Goal: Task Accomplishment & Management: Manage account settings

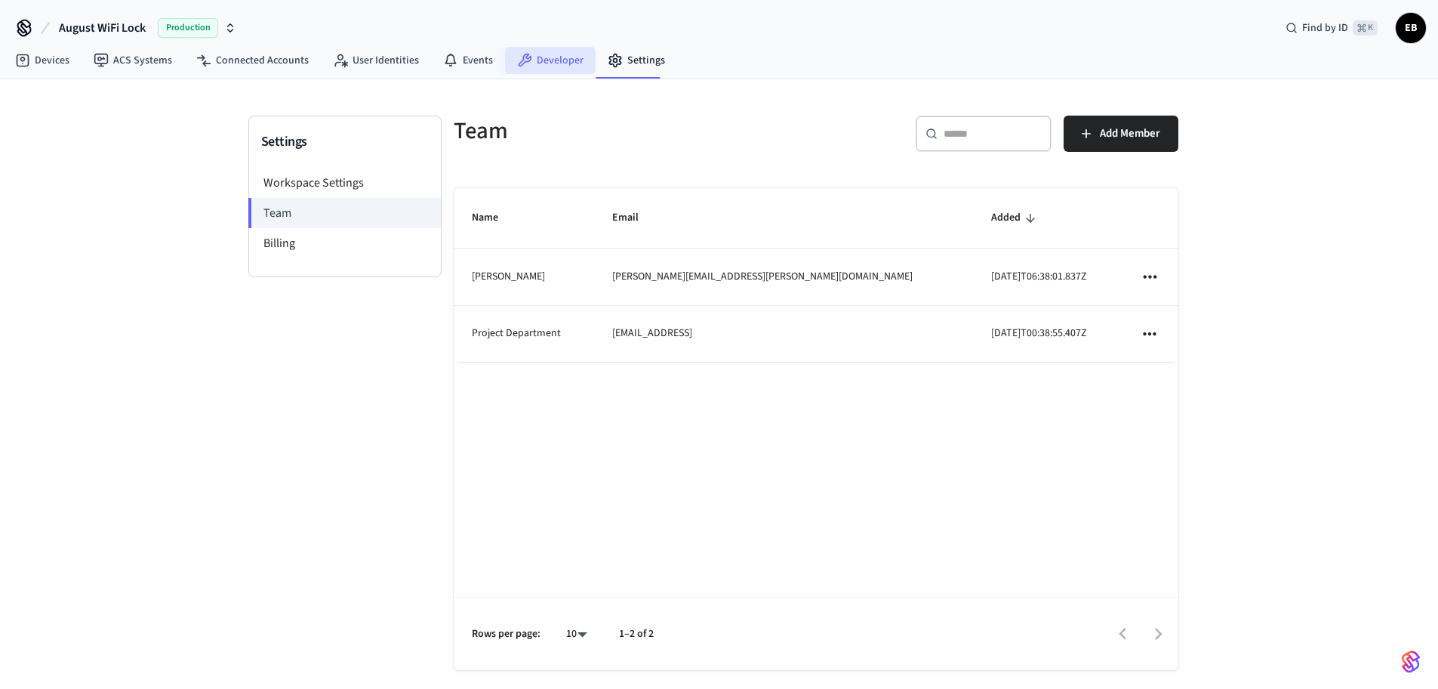
click at [517, 59] on icon at bounding box center [524, 60] width 15 height 15
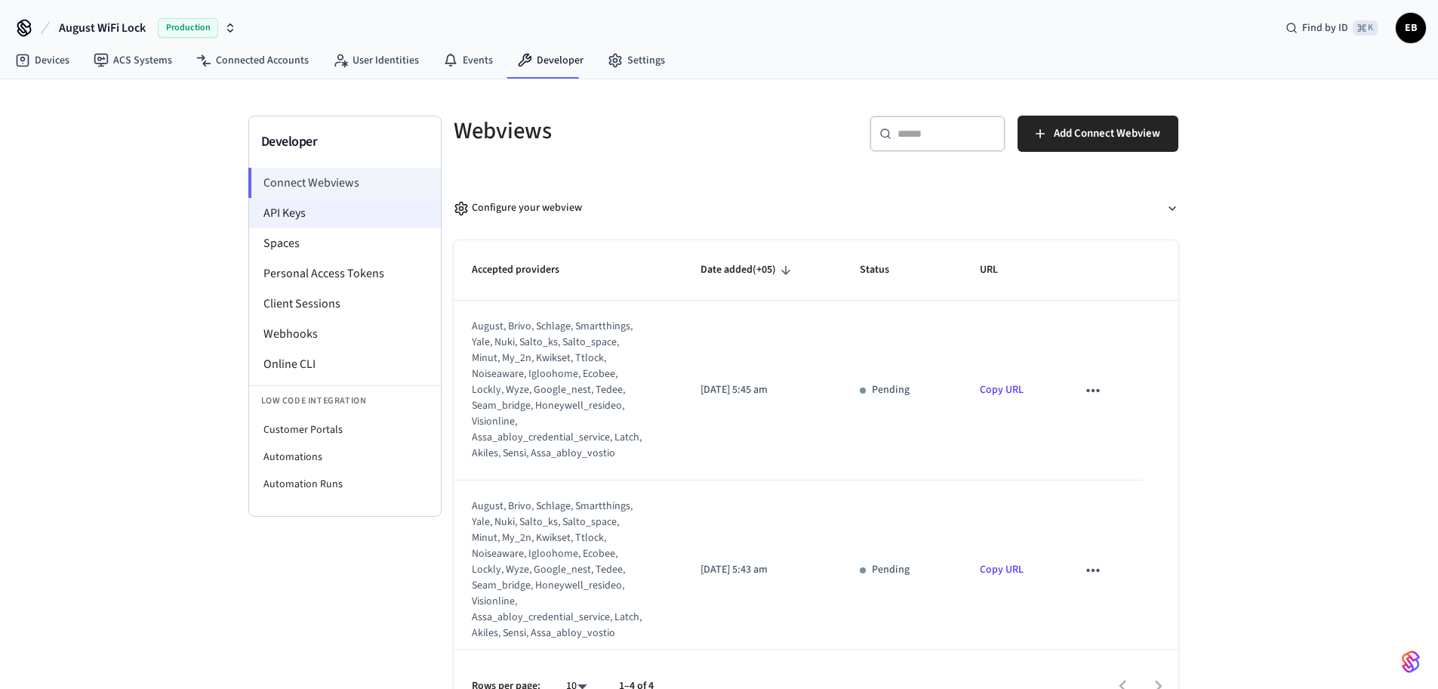
click at [344, 204] on li "API Keys" at bounding box center [345, 213] width 192 height 30
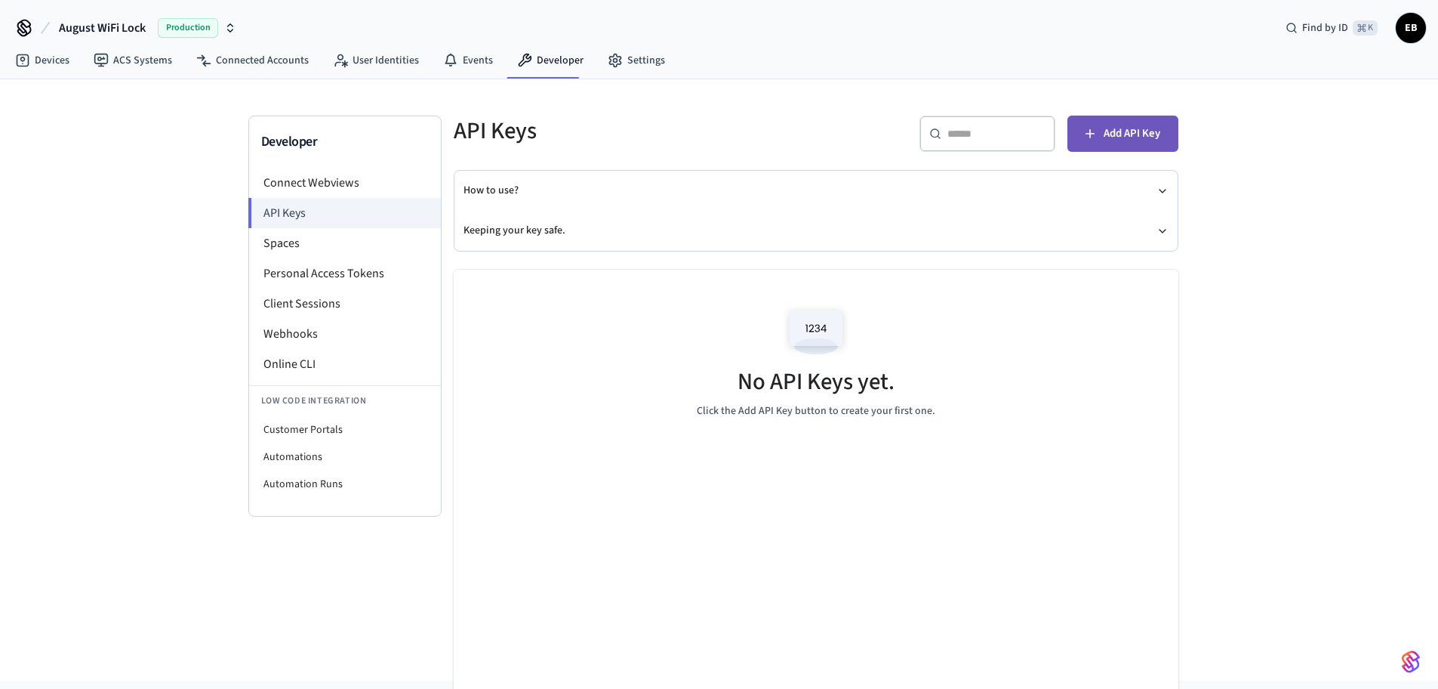
click at [1081, 143] on button "Add API Key" at bounding box center [1123, 134] width 111 height 36
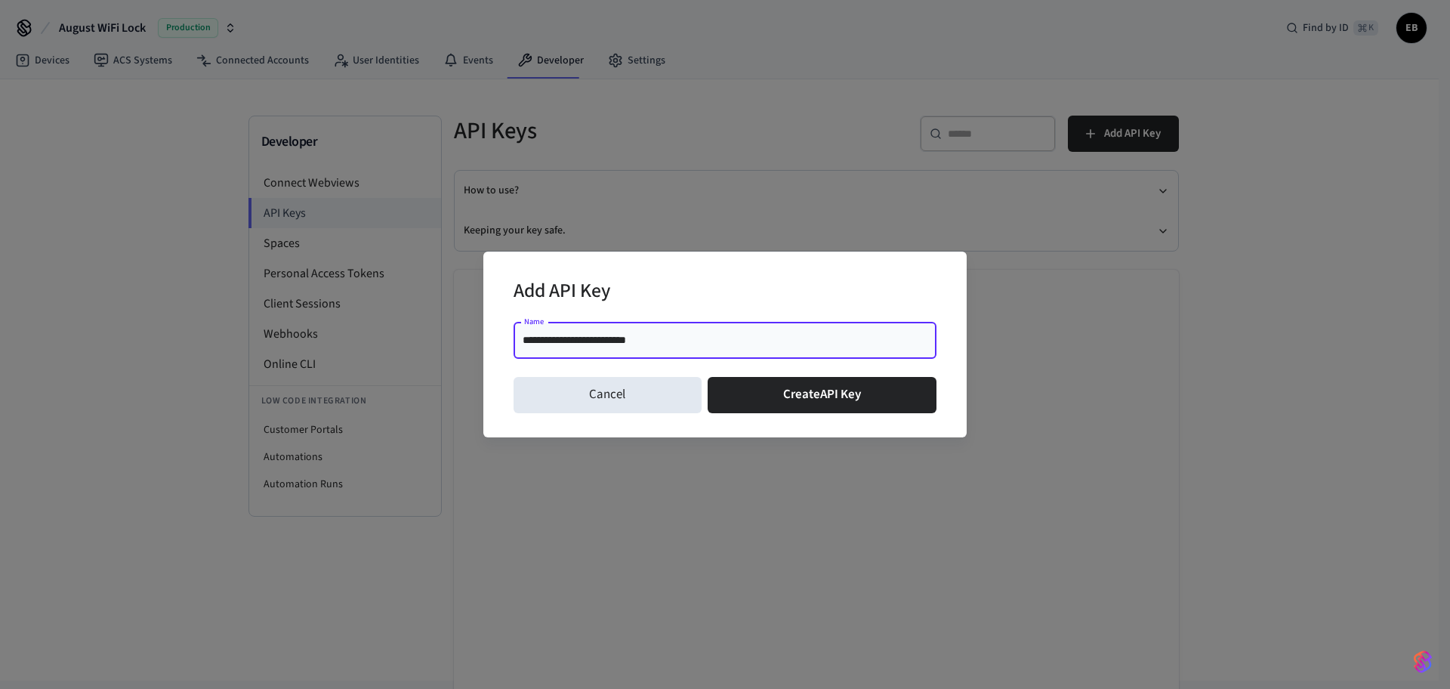
click at [531, 341] on input "**********" at bounding box center [725, 340] width 405 height 15
type input "**********"
click at [781, 406] on button "Create API Key" at bounding box center [823, 395] width 230 height 36
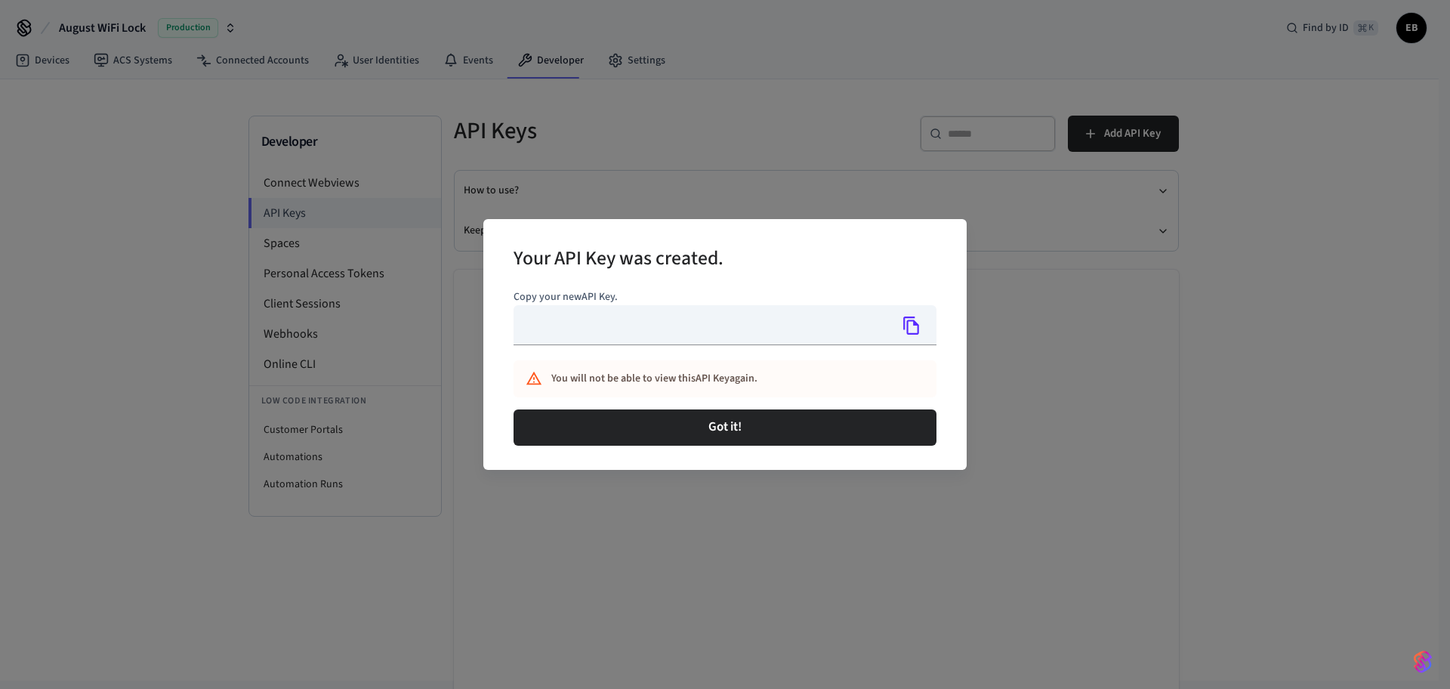
type input "**********"
click at [905, 327] on icon "Copy" at bounding box center [911, 325] width 16 height 18
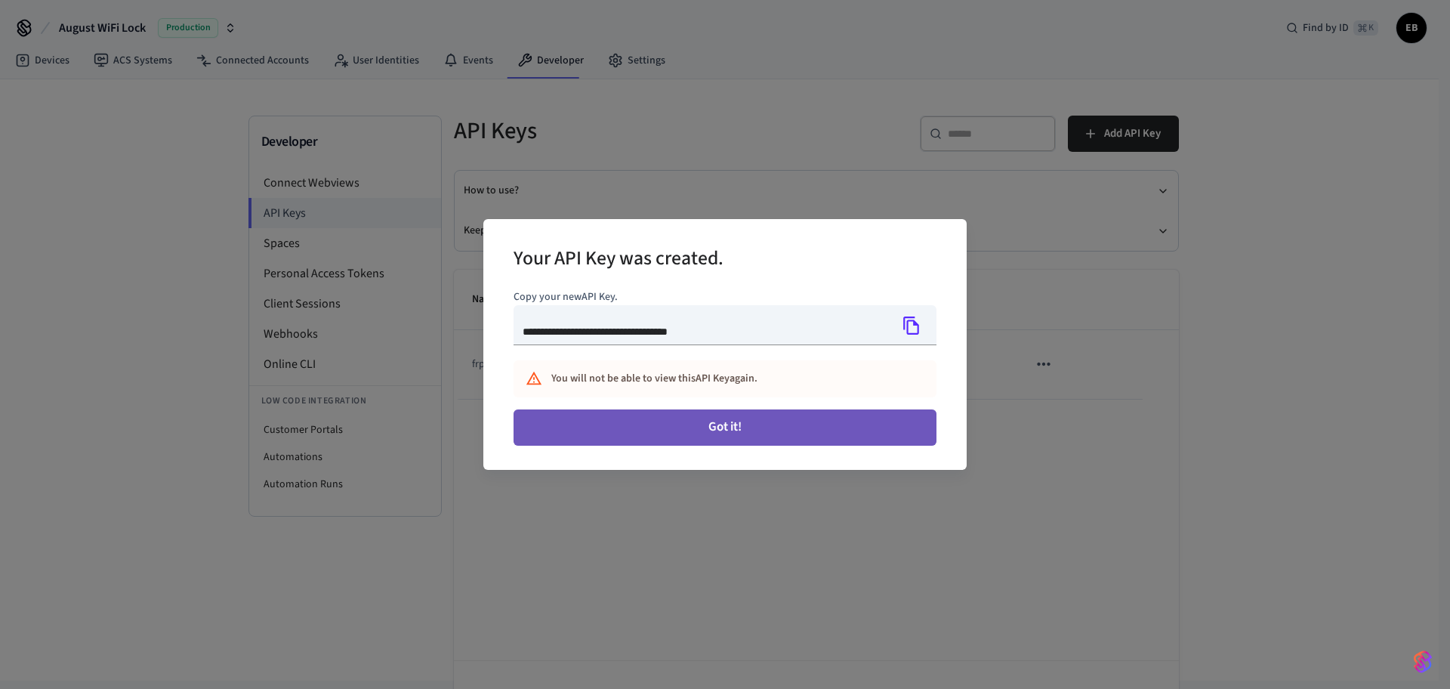
click at [744, 428] on button "Got it!" at bounding box center [724, 427] width 423 height 36
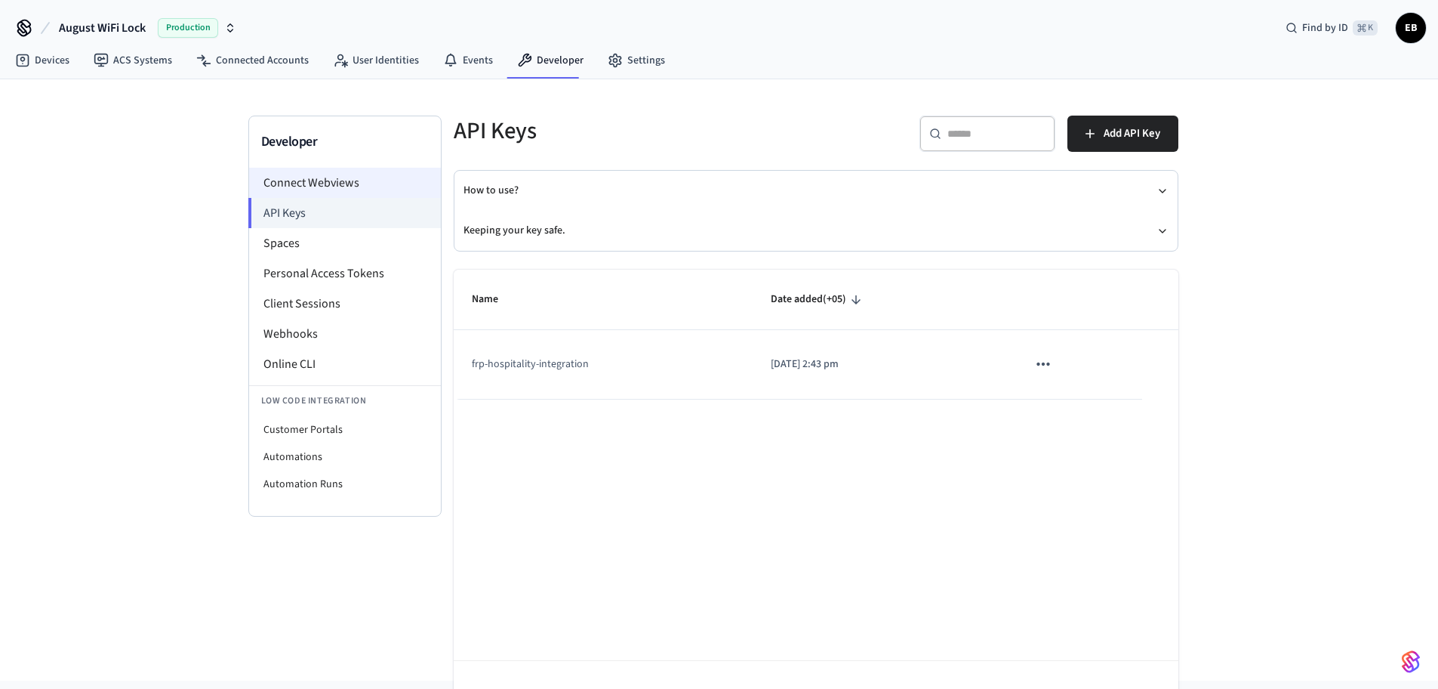
click at [343, 191] on li "Connect Webviews" at bounding box center [345, 183] width 192 height 30
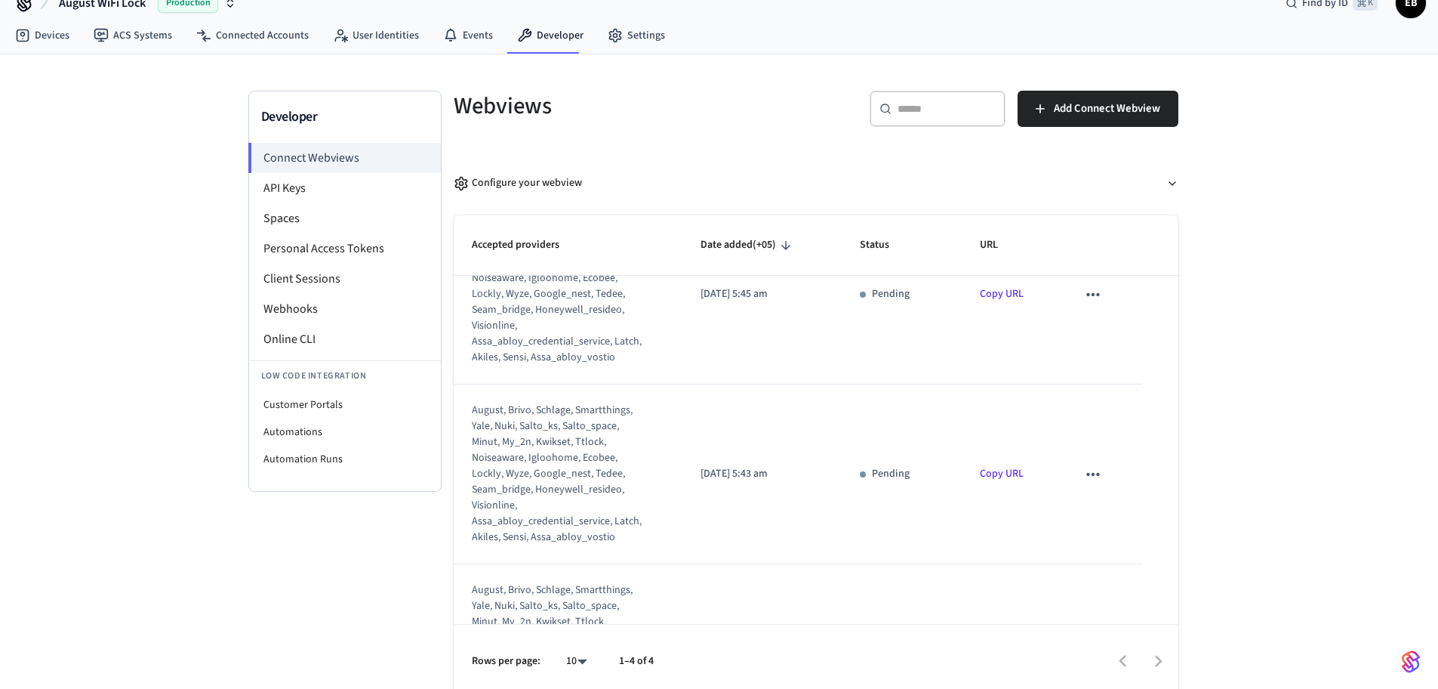
scroll to position [92, 0]
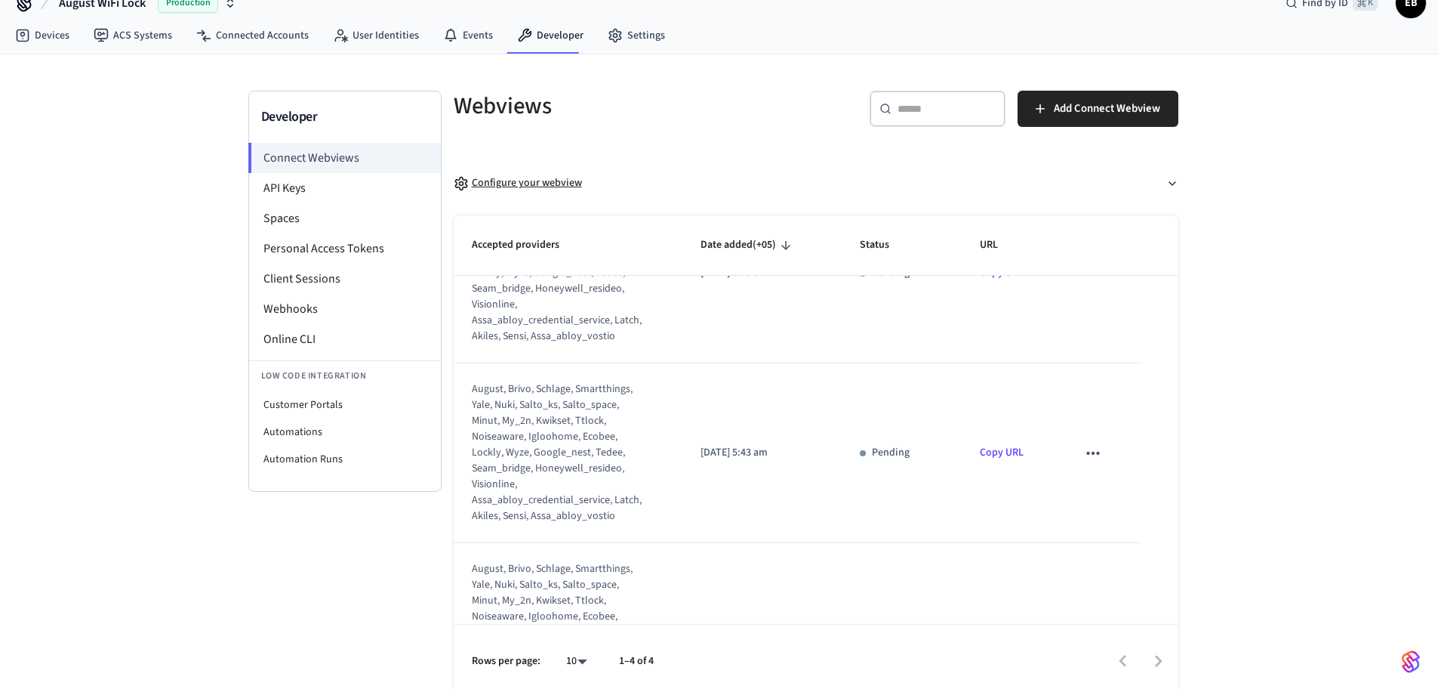
click at [575, 180] on div "Configure your webview" at bounding box center [518, 183] width 128 height 16
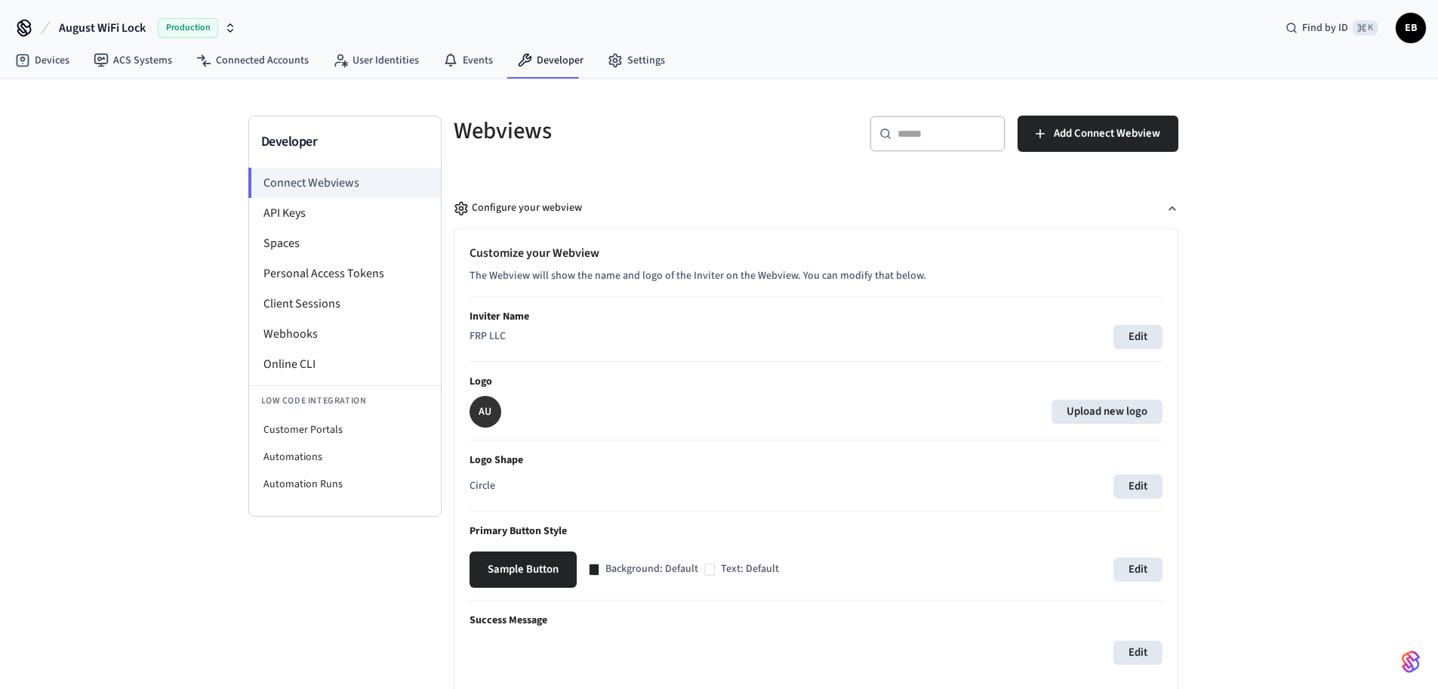
scroll to position [25, 0]
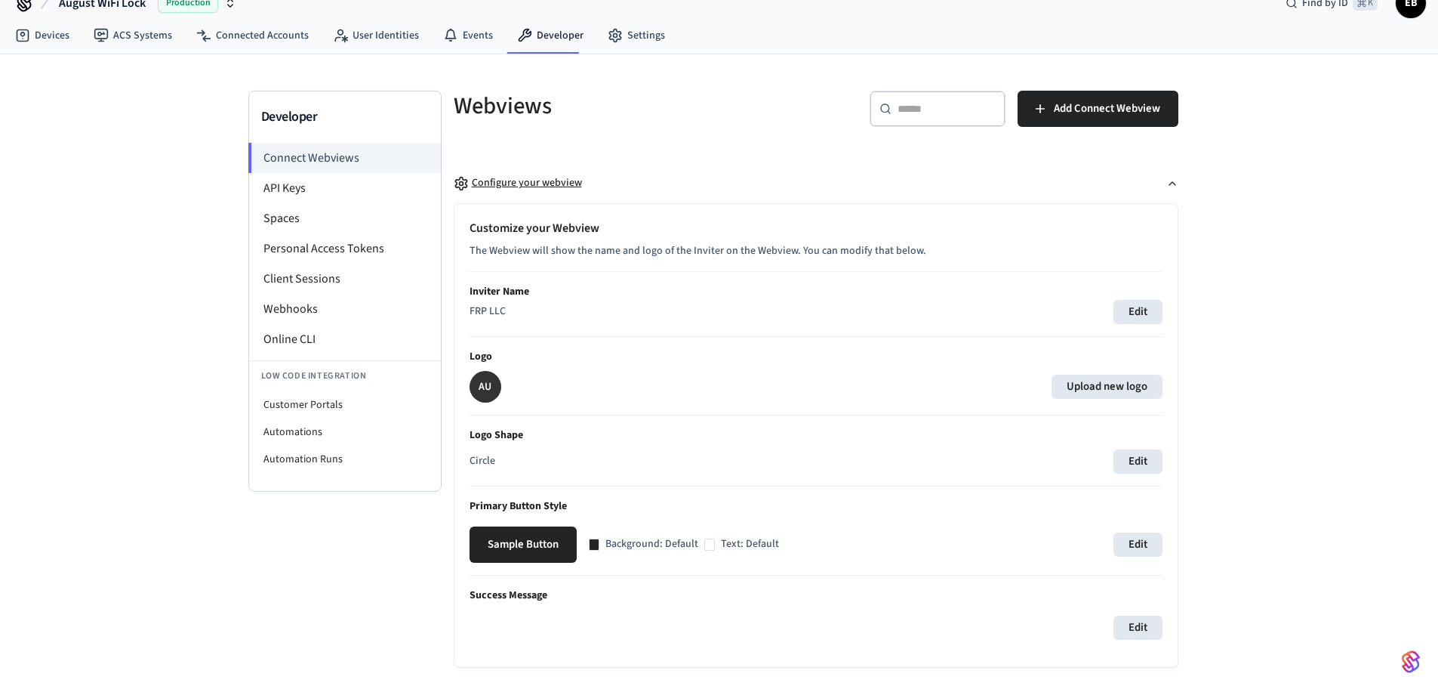
click at [544, 184] on div "Configure your webview" at bounding box center [518, 183] width 128 height 16
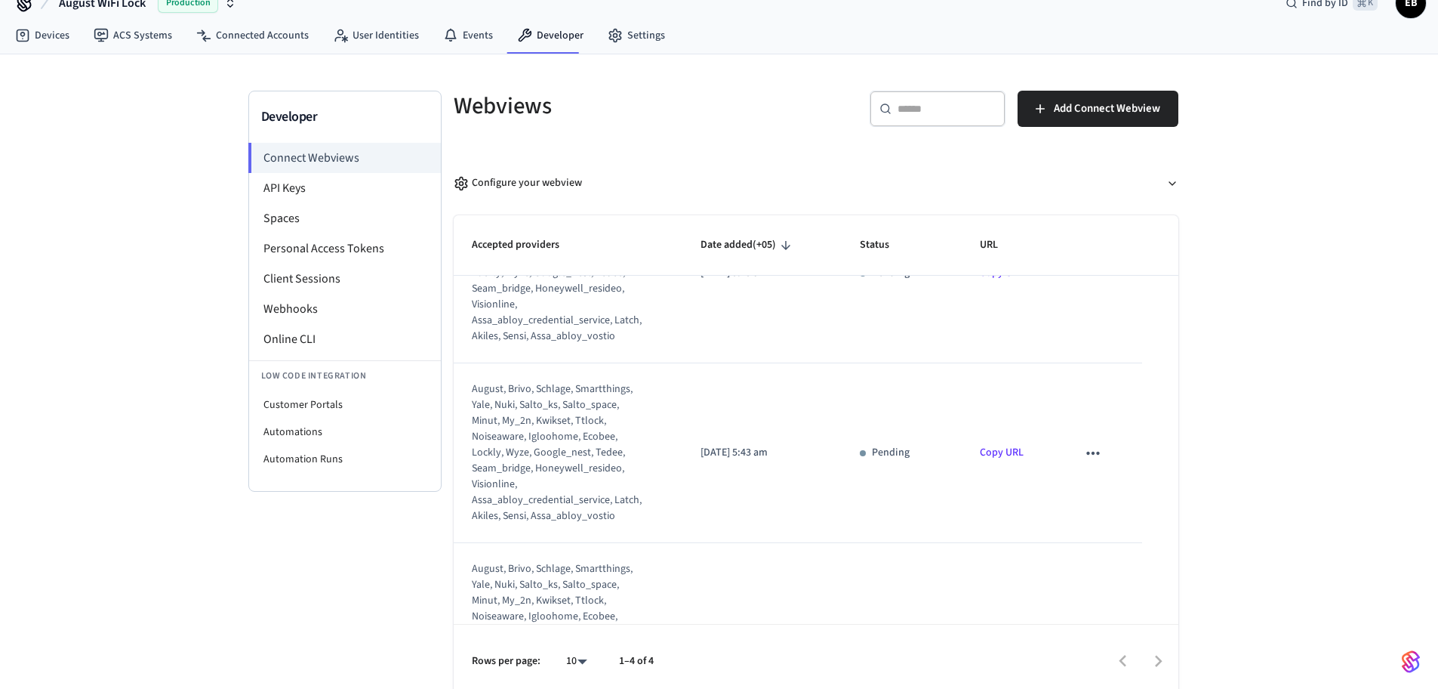
scroll to position [0, 0]
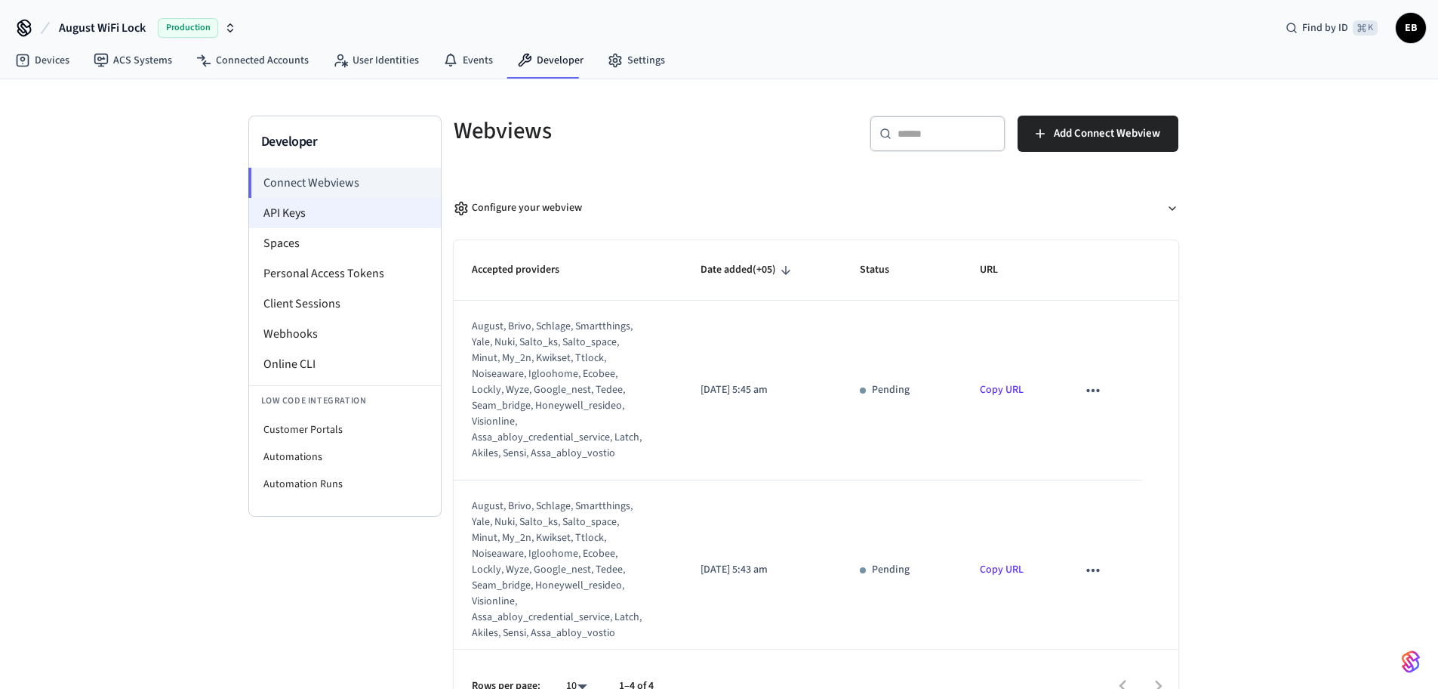
click at [314, 222] on li "API Keys" at bounding box center [345, 213] width 192 height 30
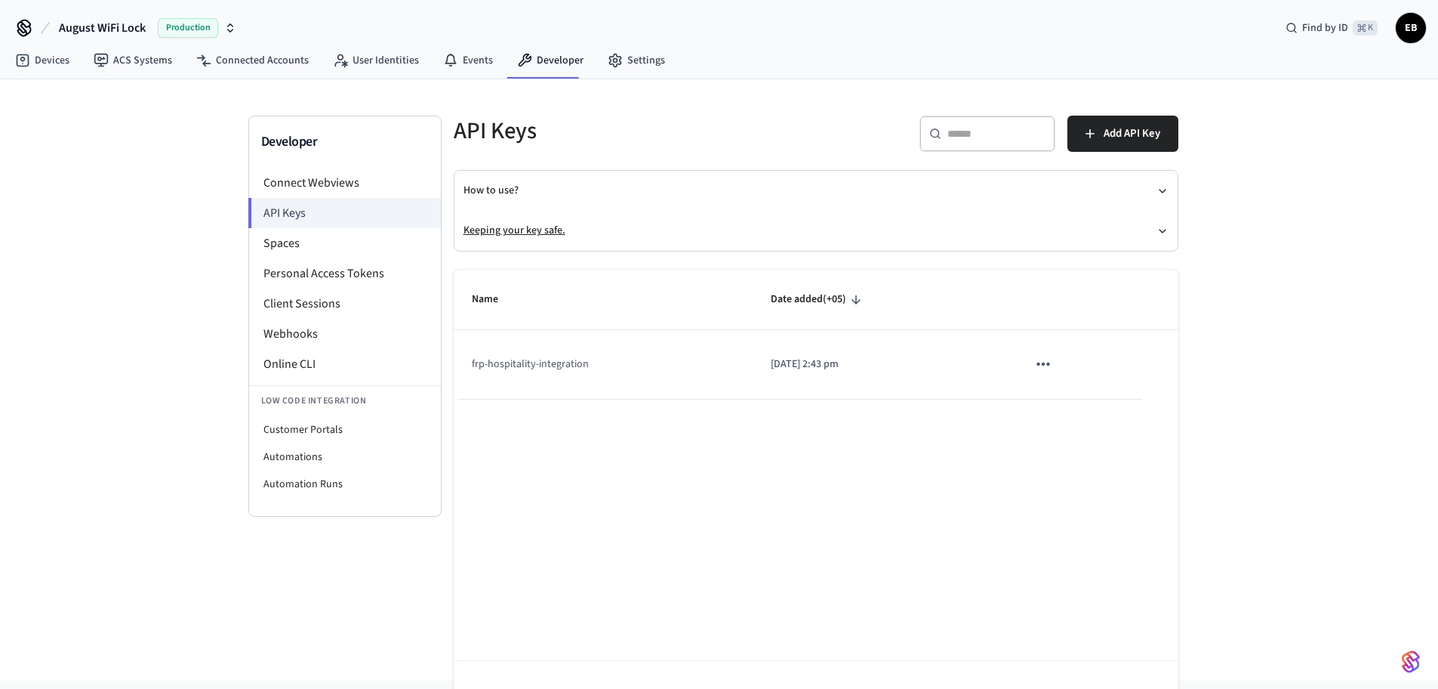
click at [501, 233] on button "Keeping your key safe." at bounding box center [816, 231] width 705 height 40
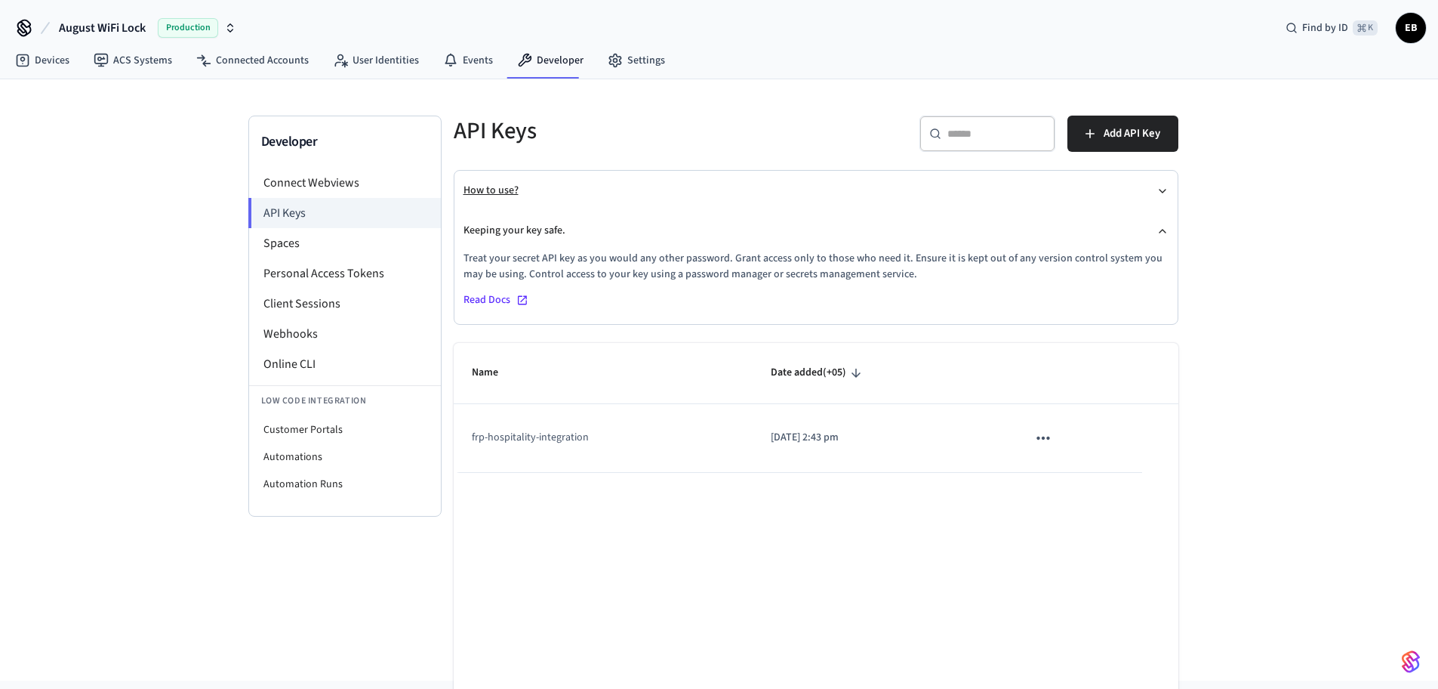
click at [621, 188] on button "How to use?" at bounding box center [816, 191] width 705 height 40
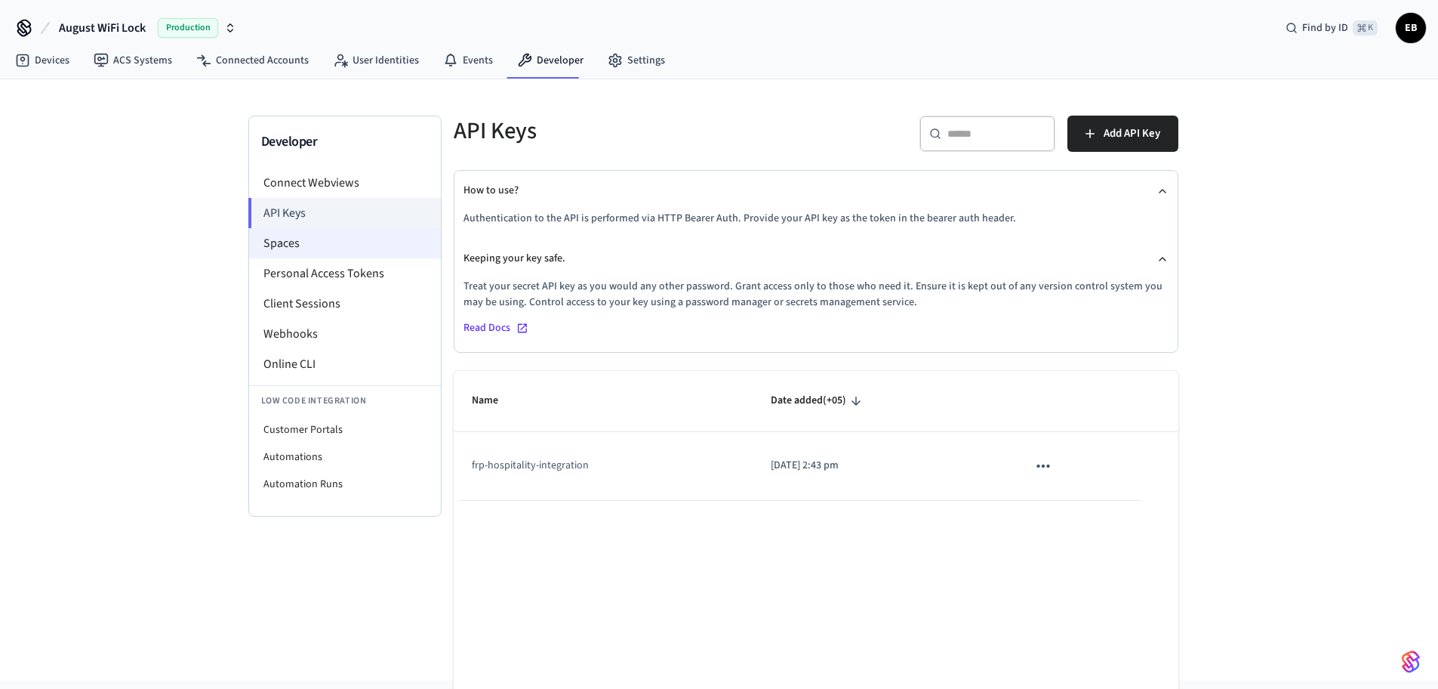
click at [319, 242] on li "Spaces" at bounding box center [345, 243] width 192 height 30
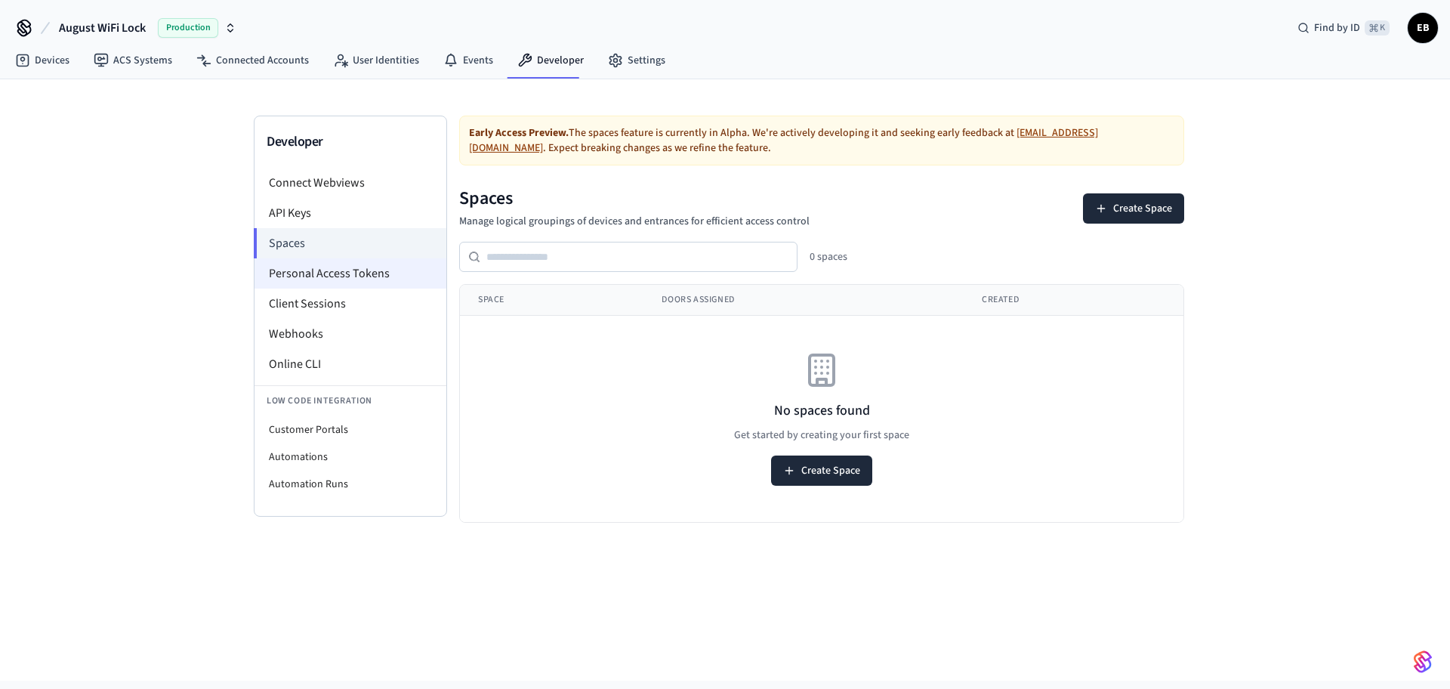
click at [324, 282] on li "Personal Access Tokens" at bounding box center [350, 273] width 192 height 30
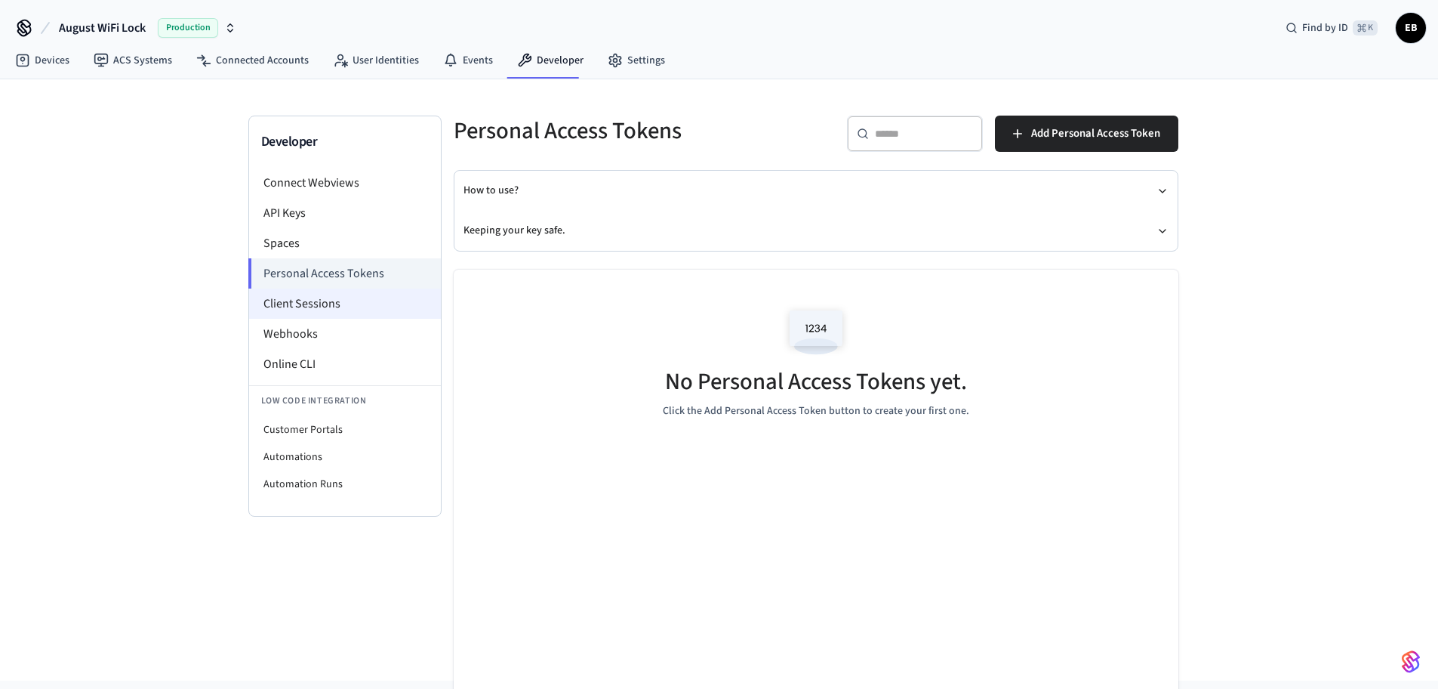
click at [329, 298] on li "Client Sessions" at bounding box center [345, 303] width 192 height 30
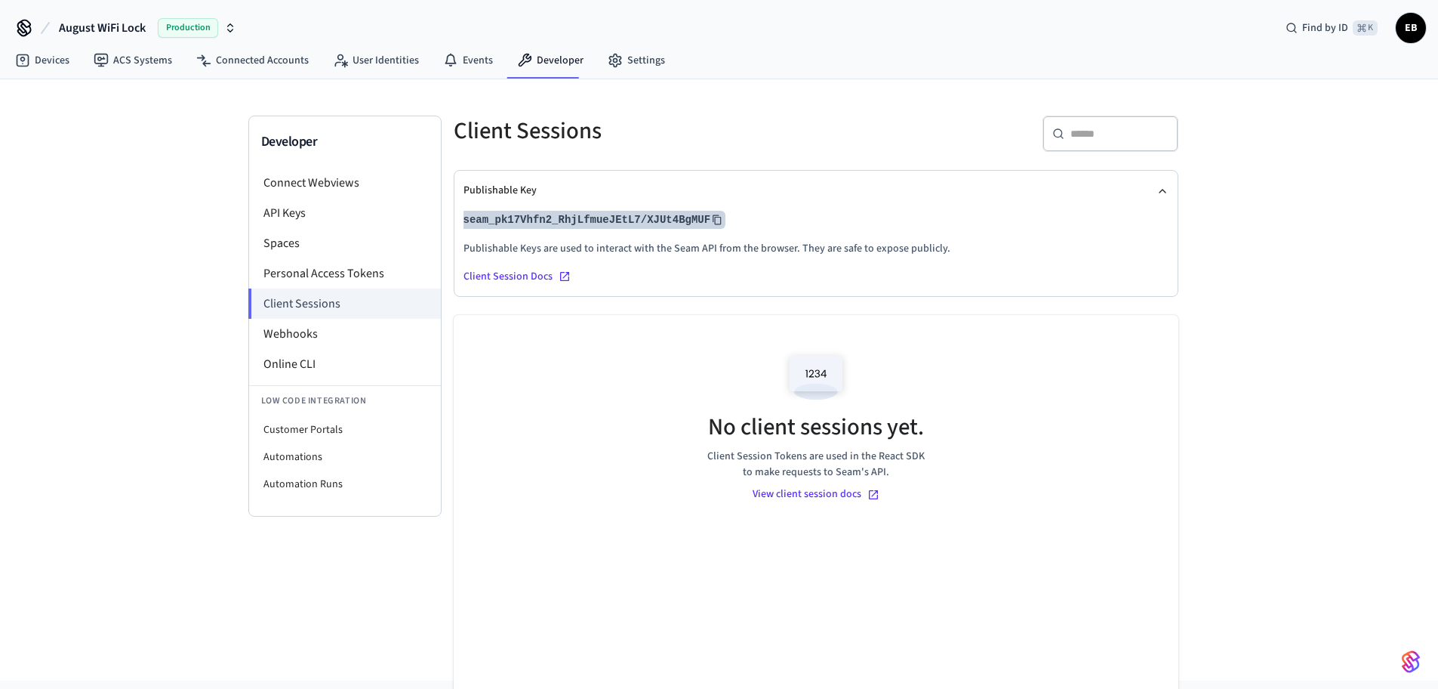
click at [721, 219] on icon at bounding box center [717, 220] width 8 height 10
click at [299, 186] on li "Connect Webviews" at bounding box center [345, 183] width 192 height 30
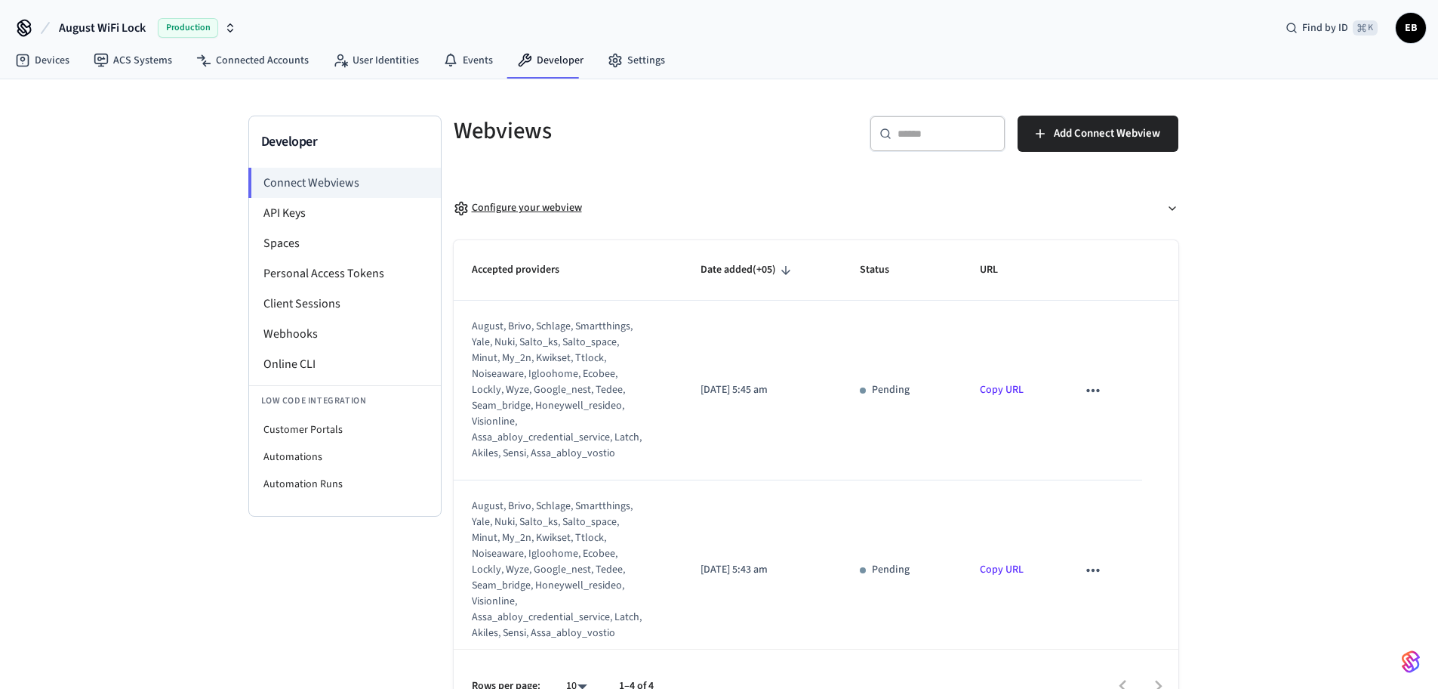
click at [533, 208] on div "Configure your webview" at bounding box center [518, 208] width 128 height 16
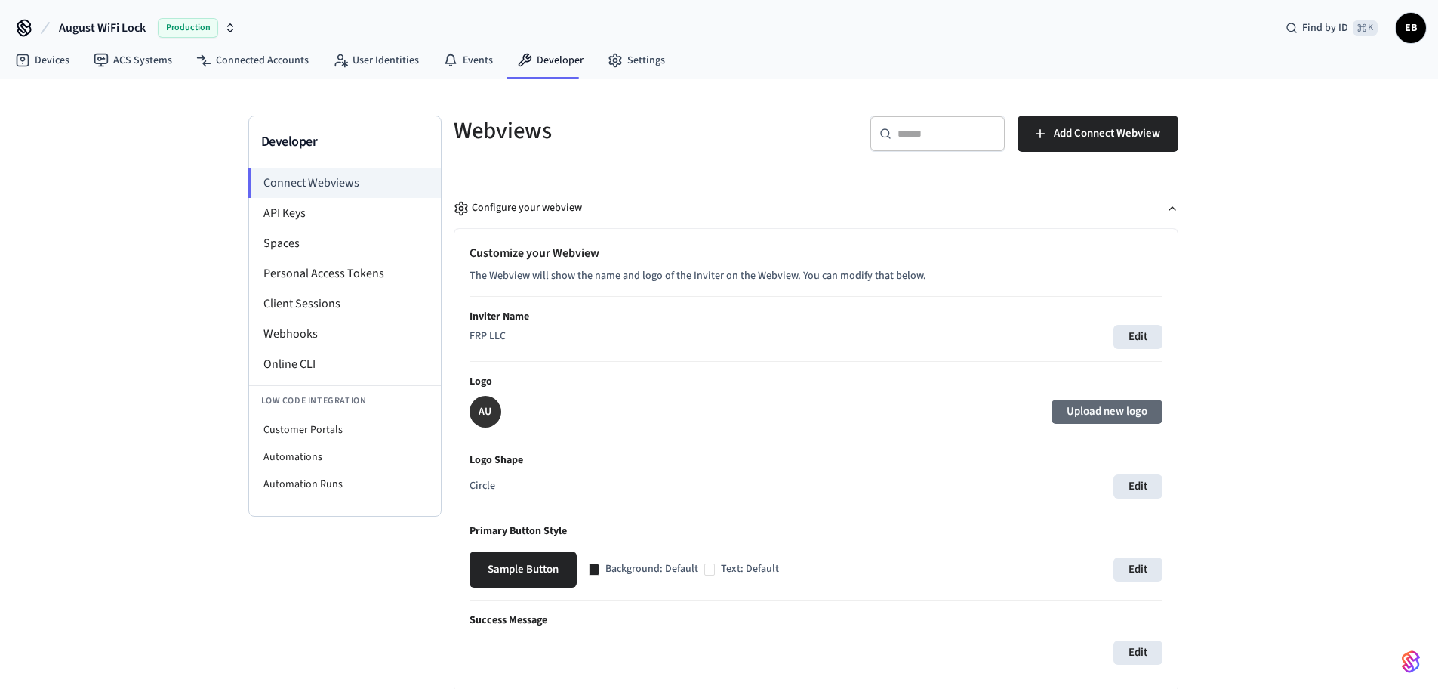
click at [1113, 402] on label "Upload new logo" at bounding box center [1107, 411] width 111 height 24
click at [0, 0] on input "Upload new logo" at bounding box center [0, 0] width 0 height 0
click at [1125, 575] on button "Edit" at bounding box center [1138, 569] width 49 height 24
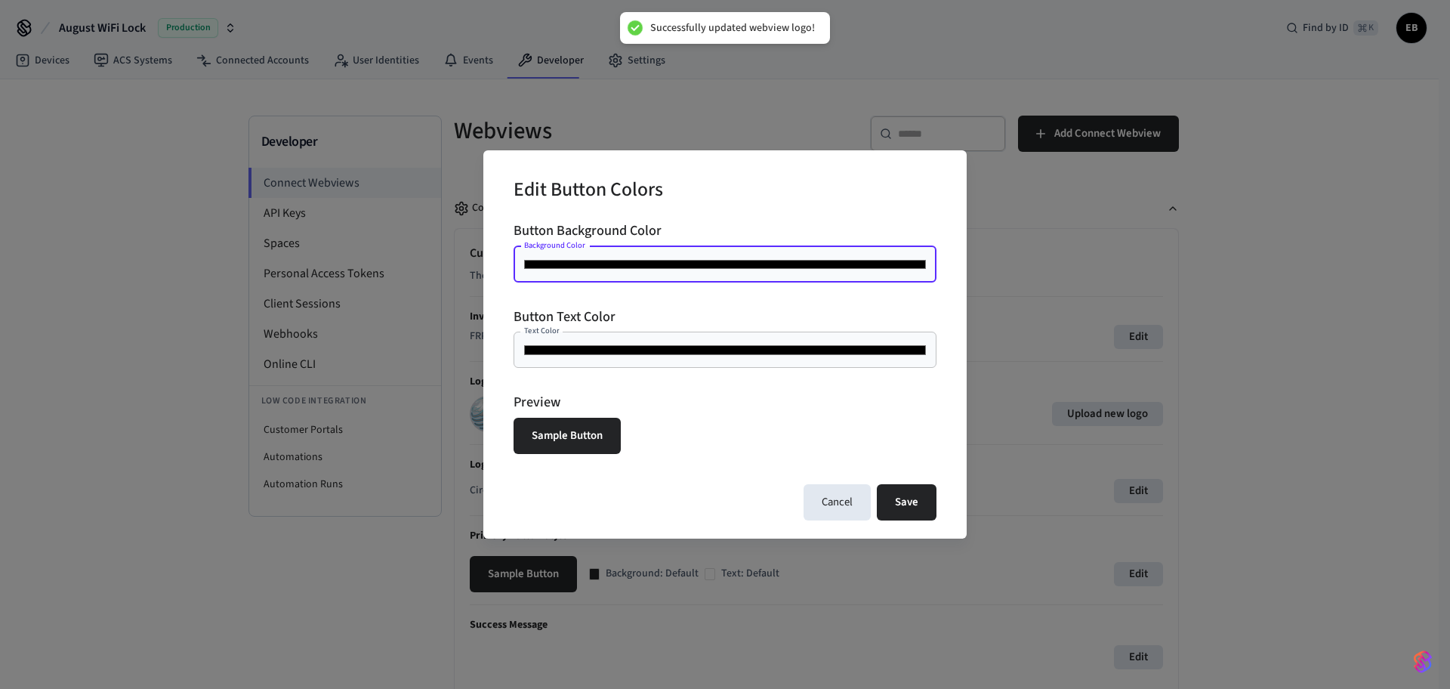
click at [583, 267] on input "*******" at bounding box center [725, 264] width 405 height 15
type input "*******"
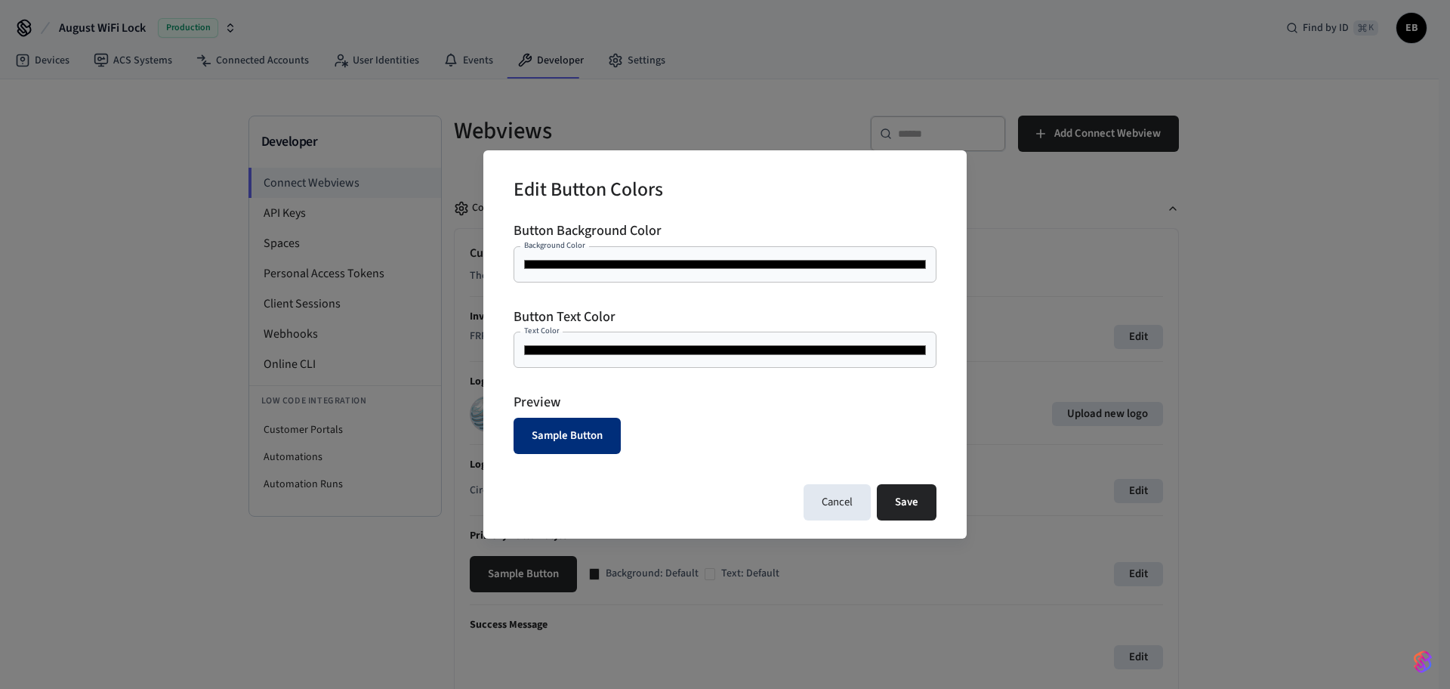
click at [913, 520] on div "Edit Button Colors Button Background Color Background Color ******* Background …" at bounding box center [724, 344] width 483 height 389
click at [910, 510] on button "Save" at bounding box center [907, 502] width 60 height 36
type input "*******"
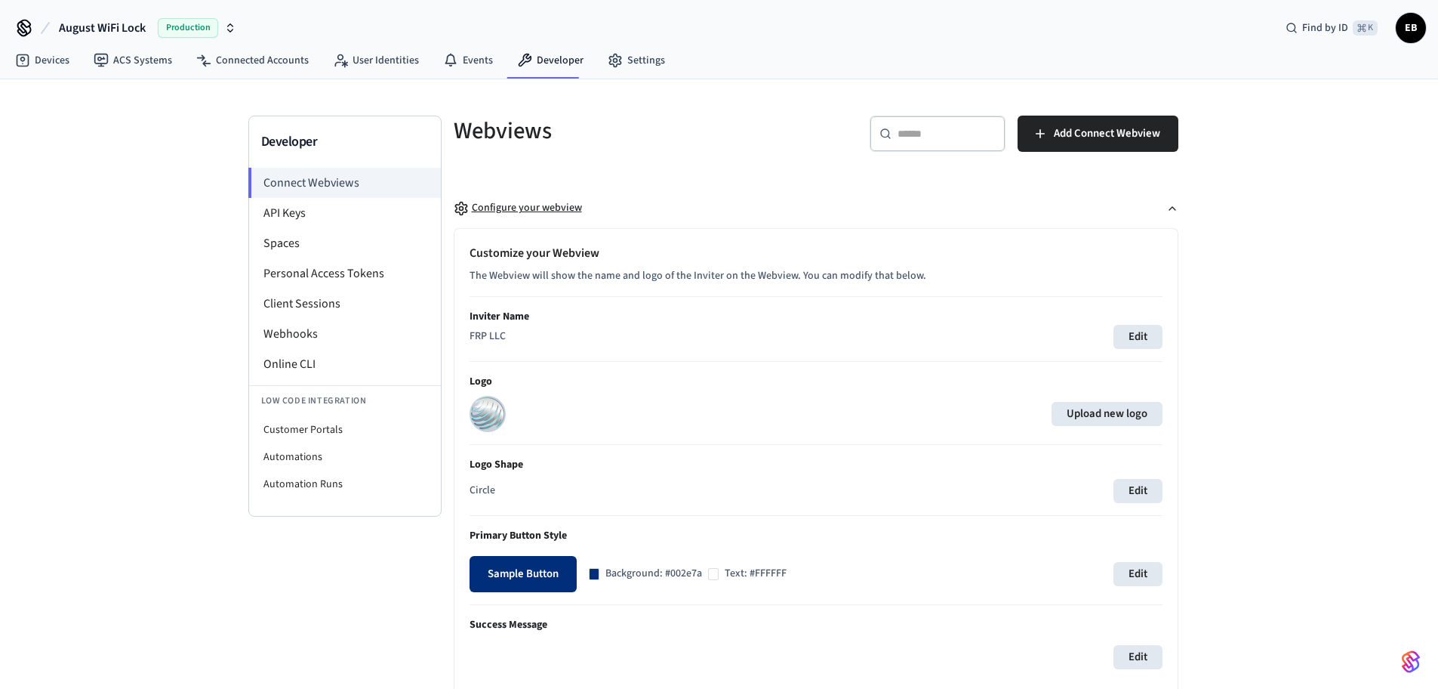
scroll to position [21, 0]
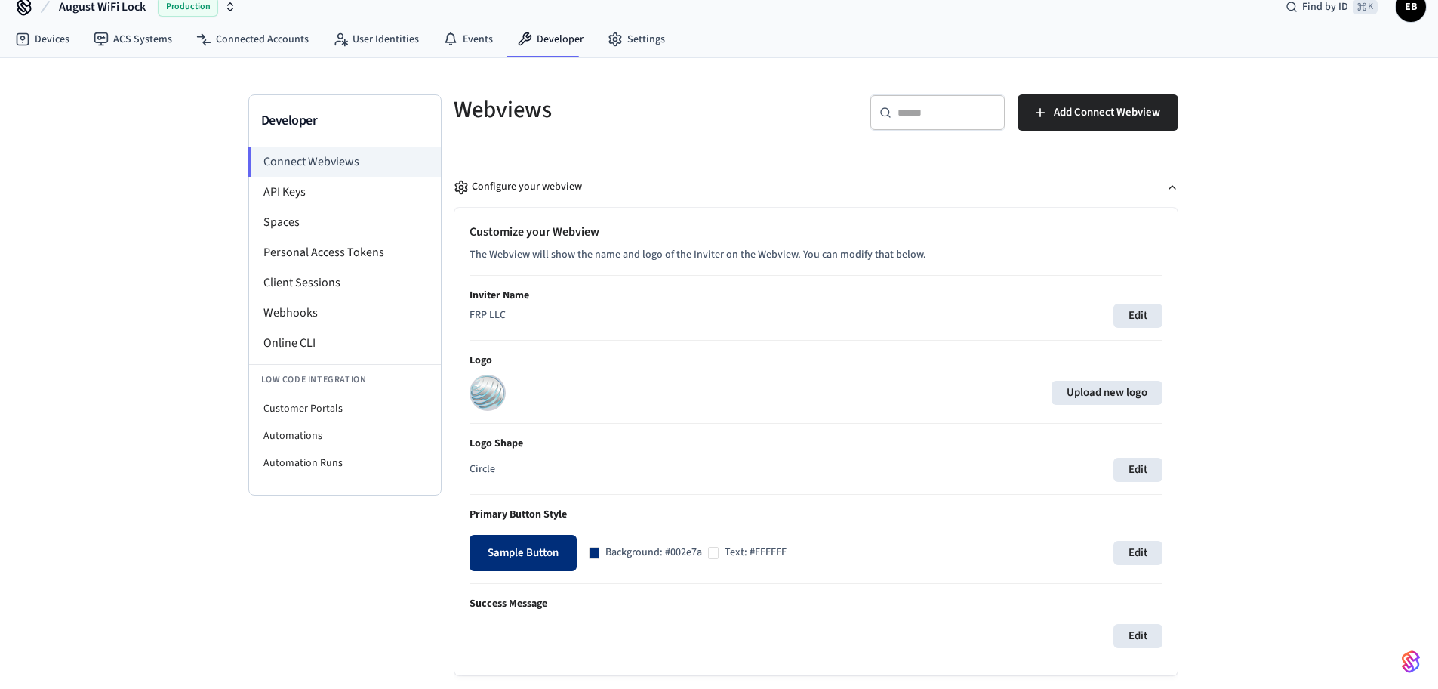
click at [165, 8] on span "Production" at bounding box center [188, 7] width 60 height 20
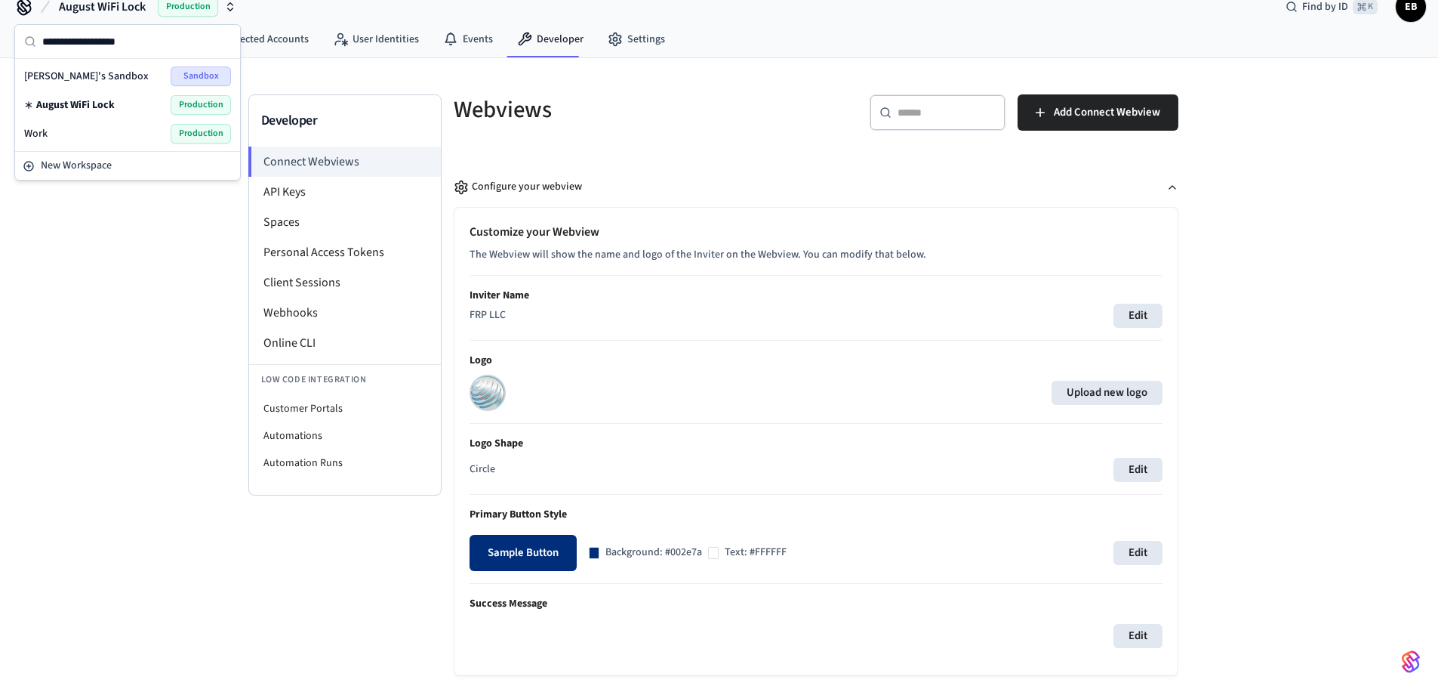
click at [106, 75] on span "[PERSON_NAME]'s Sandbox" at bounding box center [86, 76] width 125 height 15
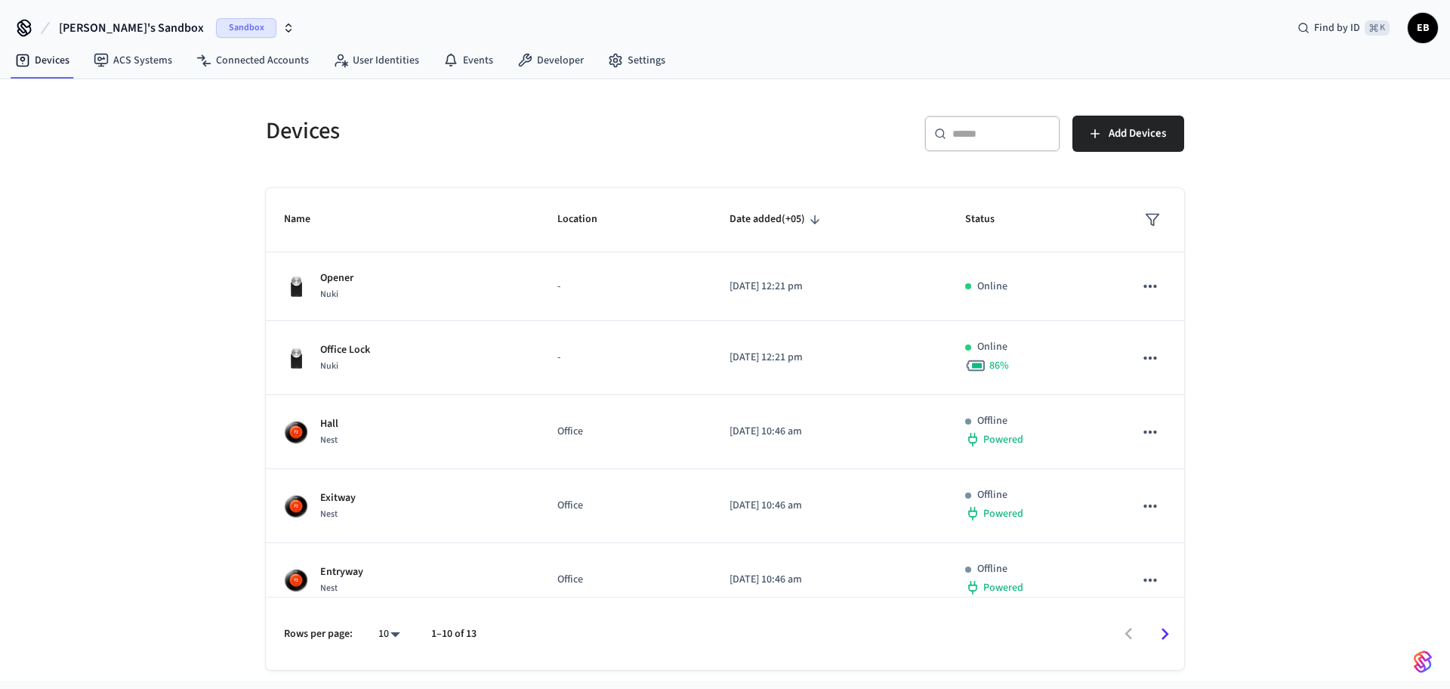
click at [1316, 397] on div "Devices ​ ​ Add Devices Name Location Date added (+05) Status Opener Nuki - 202…" at bounding box center [725, 379] width 1450 height 601
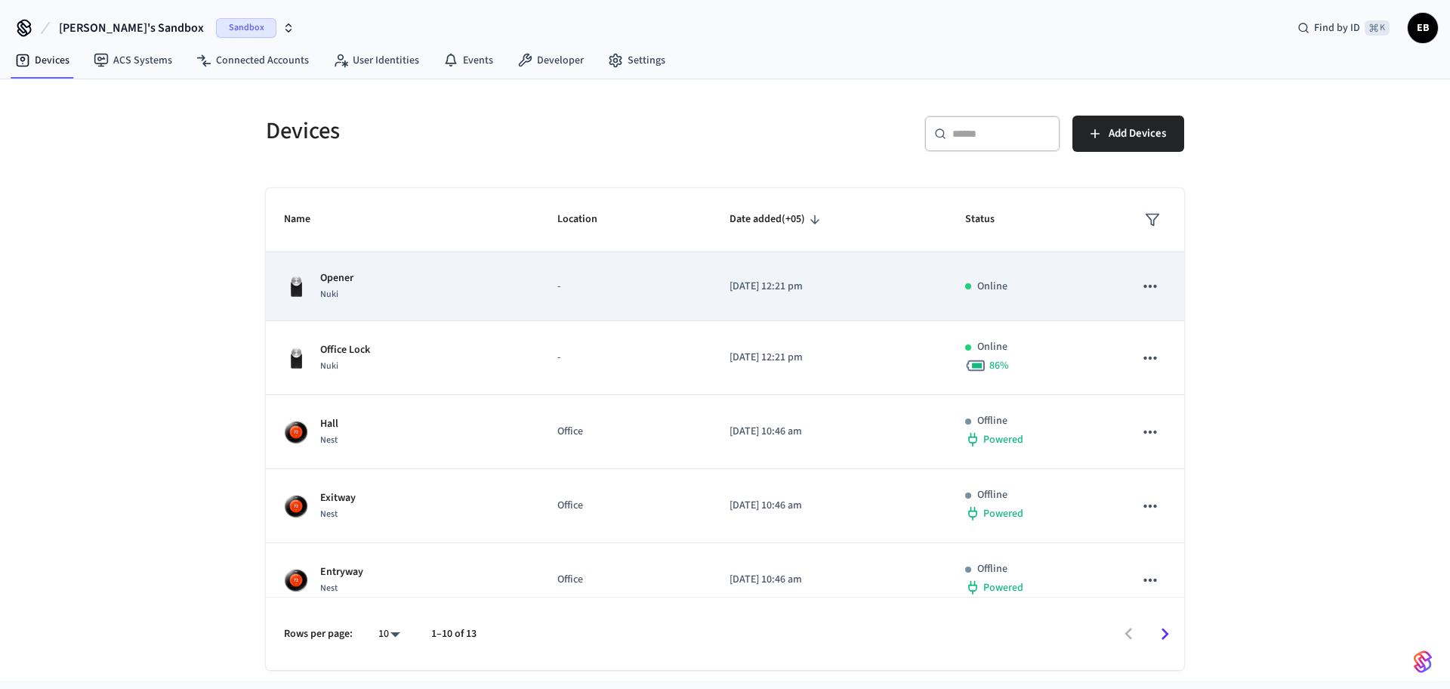
click at [374, 285] on div "Opener Nuki" at bounding box center [402, 286] width 237 height 32
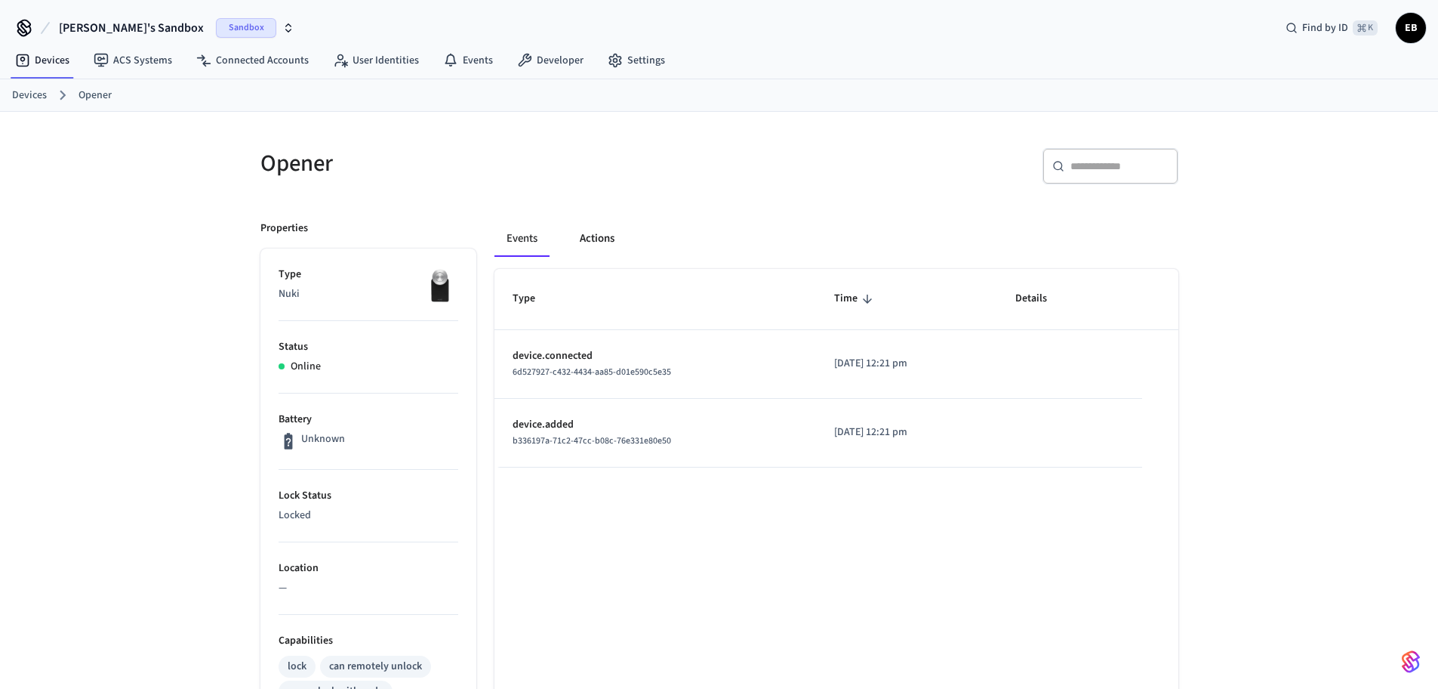
click at [601, 231] on button "Actions" at bounding box center [597, 238] width 59 height 36
click at [581, 252] on button "Actions" at bounding box center [597, 238] width 59 height 36
click at [590, 234] on button "Actions" at bounding box center [597, 238] width 59 height 36
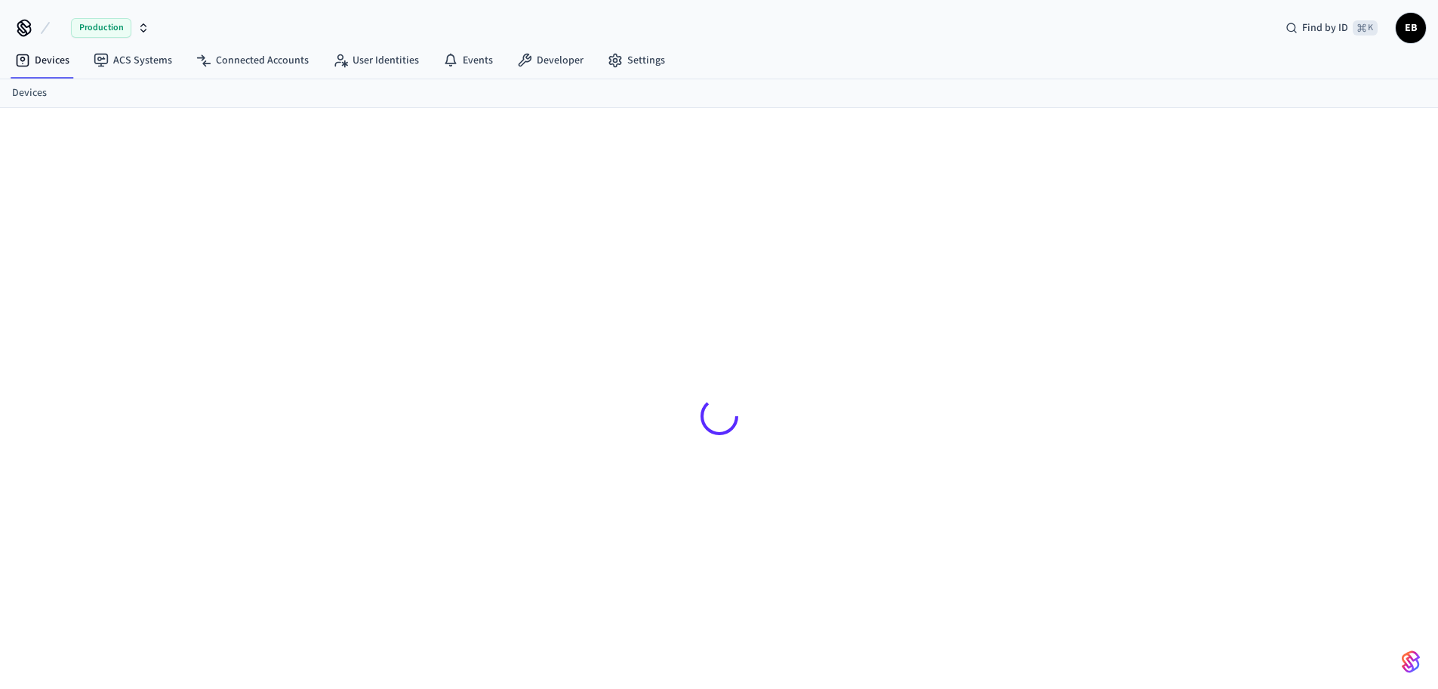
click at [590, 234] on div at bounding box center [719, 416] width 942 height 544
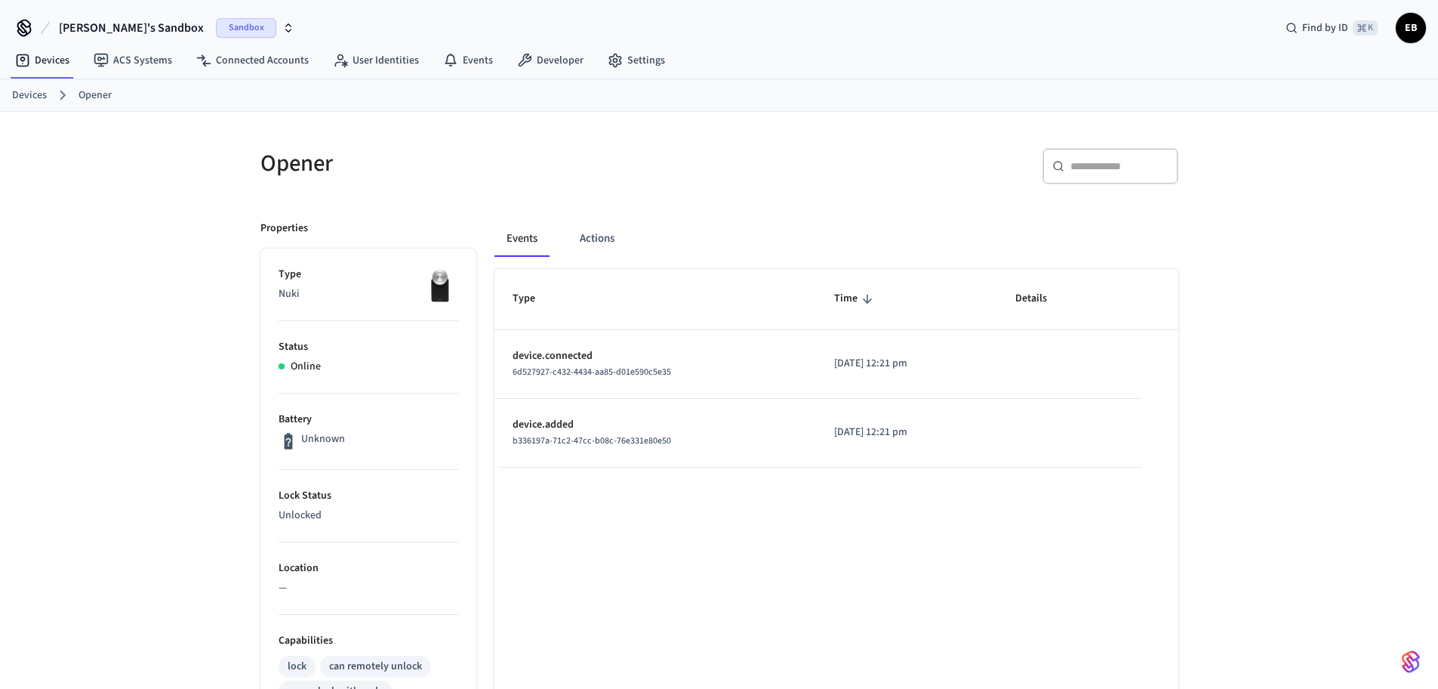
click at [1204, 464] on div "Opener ​ ​ Properties Type Nuki Status Online Battery Unknown Lock Status Unloc…" at bounding box center [719, 583] width 1438 height 942
